Goal: Task Accomplishment & Management: Manage account settings

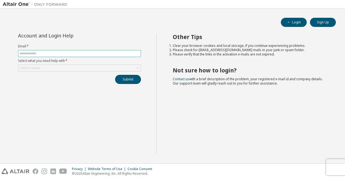
click at [26, 54] on input "text" at bounding box center [79, 53] width 120 height 4
click at [57, 53] on input "**********" at bounding box center [79, 53] width 120 height 4
type input "**********"
click at [132, 69] on div "Click to select" at bounding box center [79, 68] width 122 height 6
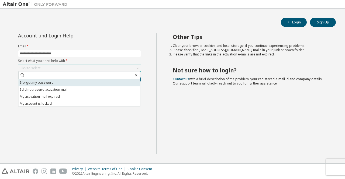
click at [67, 83] on li "I forgot my password" at bounding box center [79, 82] width 122 height 7
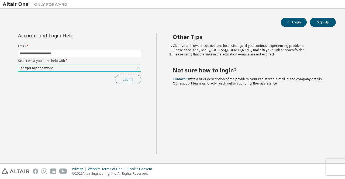
click at [130, 81] on button "Submit" at bounding box center [128, 79] width 26 height 9
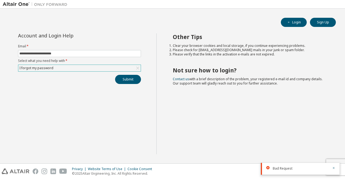
click at [286, 170] on span "Bad Request" at bounding box center [283, 169] width 20 height 4
click at [132, 82] on button "Submit" at bounding box center [128, 79] width 26 height 9
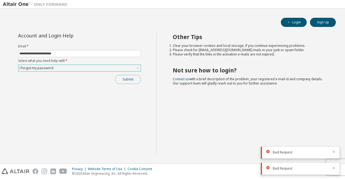
click at [132, 82] on button "Submit" at bounding box center [128, 79] width 26 height 9
click at [132, 82] on div "Submit" at bounding box center [79, 79] width 123 height 9
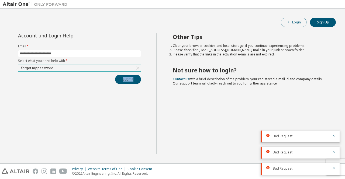
click at [297, 24] on button "Login" at bounding box center [294, 22] width 26 height 9
